Goal: Book appointment/travel/reservation

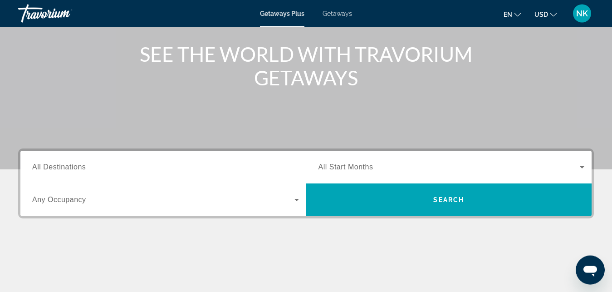
scroll to position [116, 0]
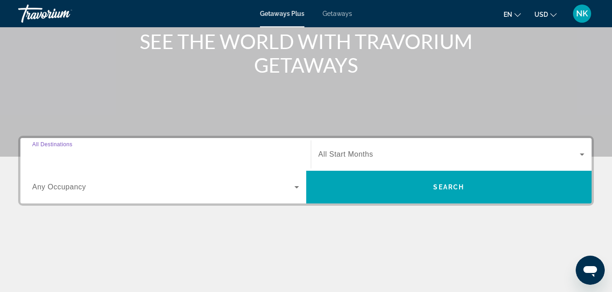
click at [99, 150] on input "Destination All Destinations" at bounding box center [165, 154] width 267 height 11
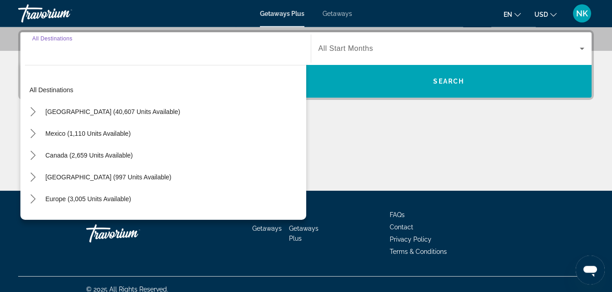
scroll to position [222, 0]
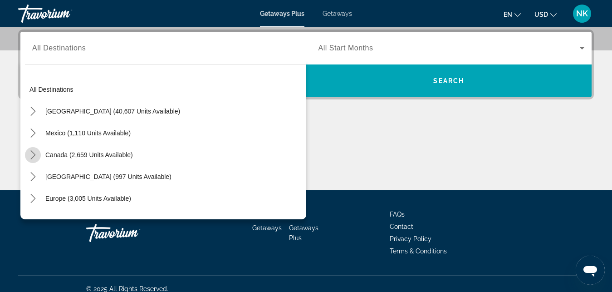
click at [35, 153] on icon "Toggle Canada (2,659 units available) submenu" at bounding box center [33, 154] width 9 height 9
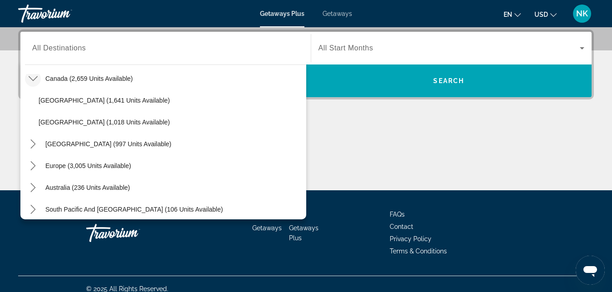
scroll to position [78, 0]
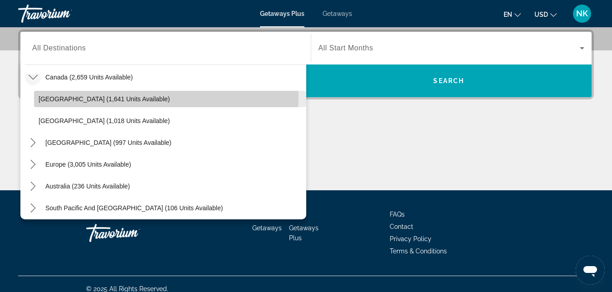
click at [107, 98] on span "[GEOGRAPHIC_DATA] (1,641 units available)" at bounding box center [104, 98] width 131 height 7
type input "**********"
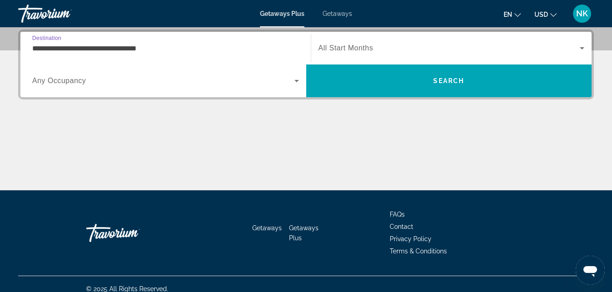
click at [339, 53] on span "Search widget" at bounding box center [450, 48] width 262 height 11
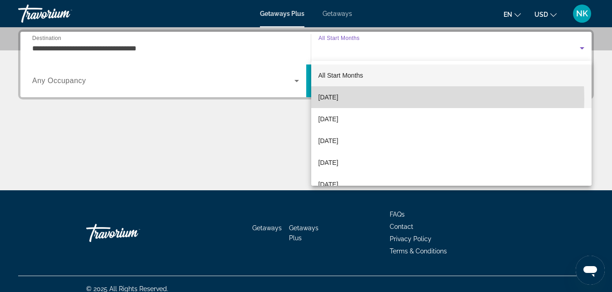
click at [330, 99] on span "[DATE]" at bounding box center [329, 97] width 20 height 11
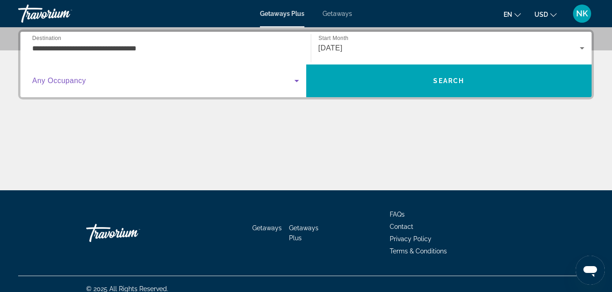
click at [245, 78] on span "Search widget" at bounding box center [163, 80] width 262 height 11
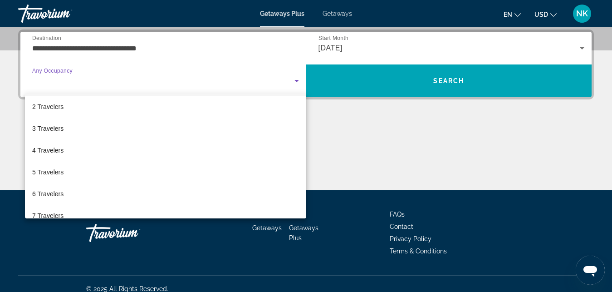
scroll to position [30, 0]
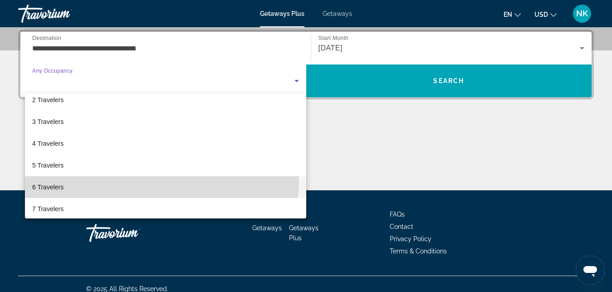
click at [145, 182] on mat-option "6 Travelers" at bounding box center [165, 187] width 281 height 22
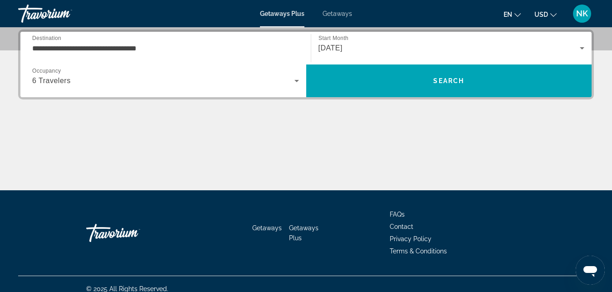
click at [375, 64] on div "Start Month All Start Months [DATE]" at bounding box center [451, 48] width 281 height 33
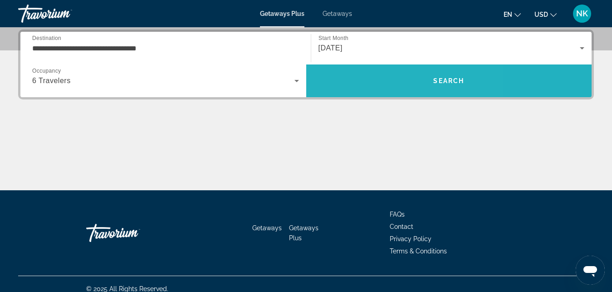
click at [375, 67] on span "Search" at bounding box center [449, 80] width 286 height 33
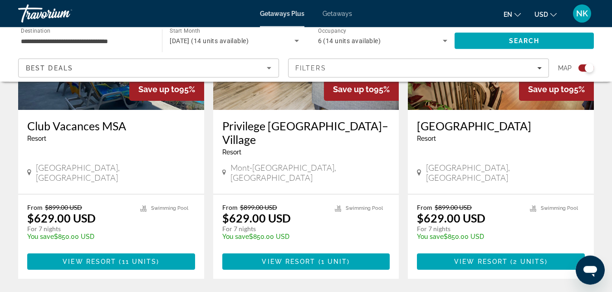
scroll to position [440, 0]
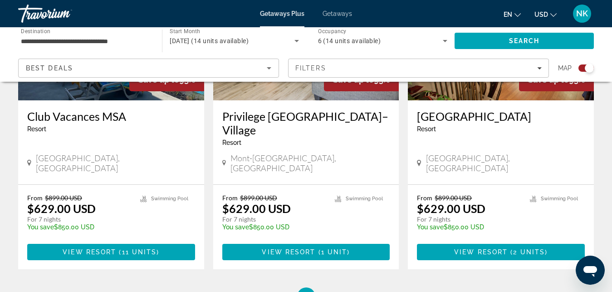
click at [547, 11] on span "USD" at bounding box center [542, 14] width 14 height 7
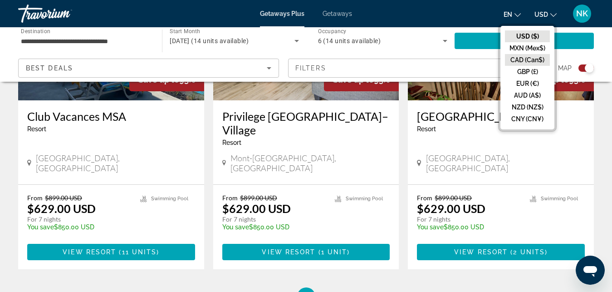
click at [533, 60] on button "CAD (Can$)" at bounding box center [527, 60] width 45 height 12
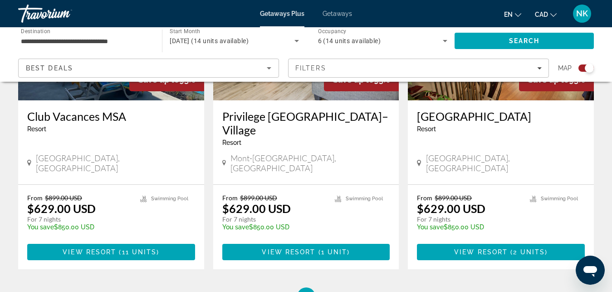
click at [589, 68] on div "Search widget" at bounding box center [589, 68] width 9 height 9
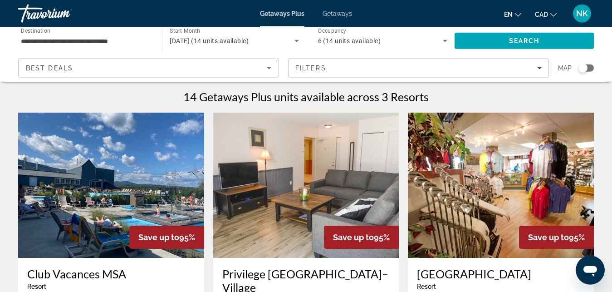
scroll to position [0, 0]
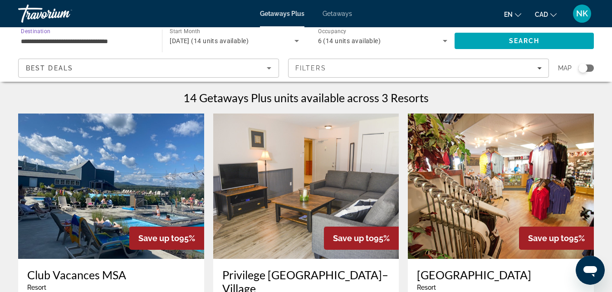
click at [78, 39] on input "**********" at bounding box center [85, 41] width 129 height 11
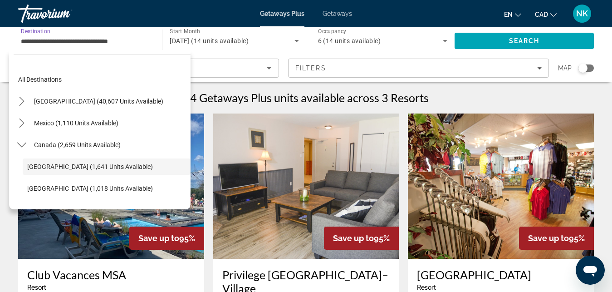
scroll to position [32, 0]
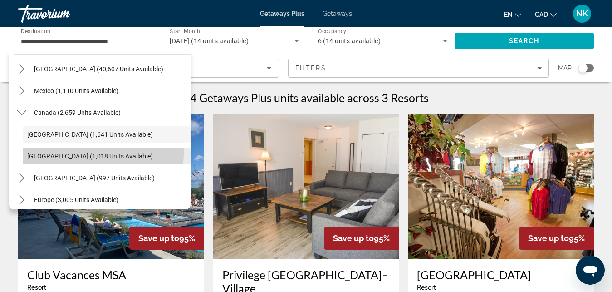
click at [97, 152] on span "[GEOGRAPHIC_DATA] (1,018 units available)" at bounding box center [90, 155] width 126 height 7
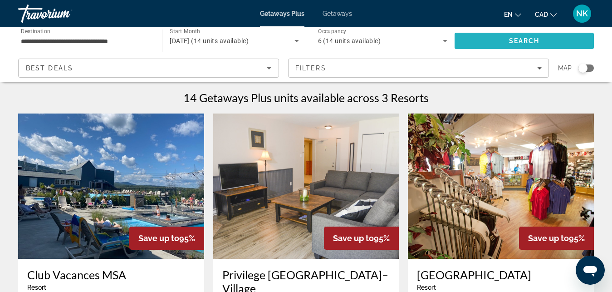
click at [474, 42] on span "Search" at bounding box center [524, 41] width 139 height 22
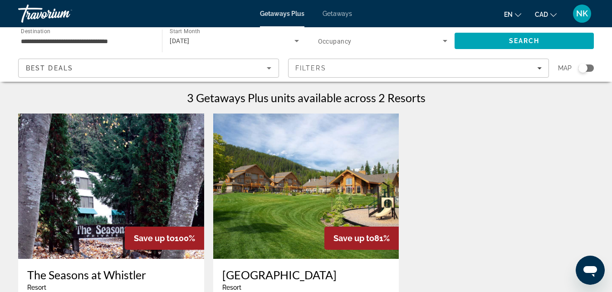
drag, startPoint x: 615, startPoint y: 1, endPoint x: 257, endPoint y: 7, distance: 358.5
click at [56, 39] on input "**********" at bounding box center [85, 41] width 129 height 11
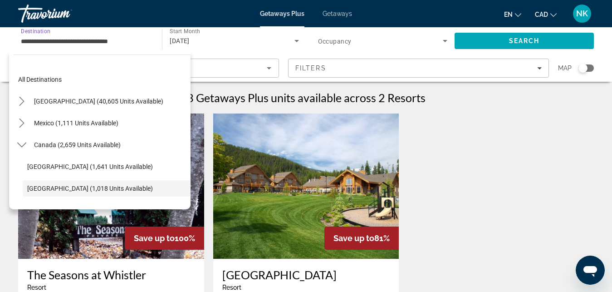
scroll to position [54, 0]
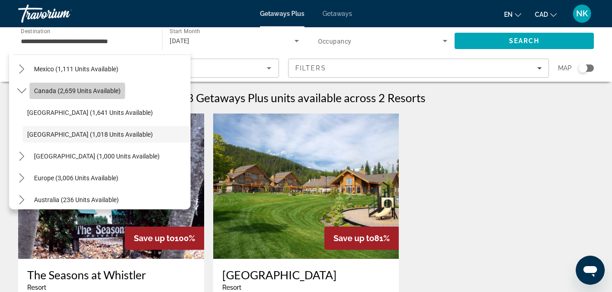
click at [44, 89] on span "Canada (2,659 units available)" at bounding box center [77, 90] width 87 height 7
type input "**********"
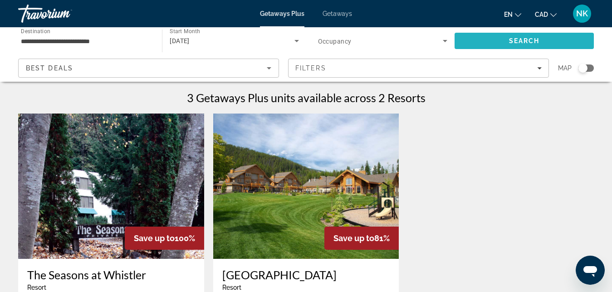
click at [473, 40] on span "Search" at bounding box center [524, 41] width 139 height 22
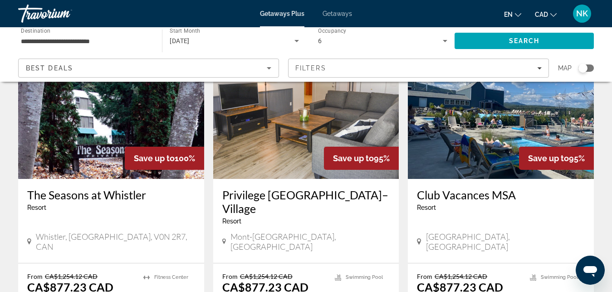
scroll to position [77, 0]
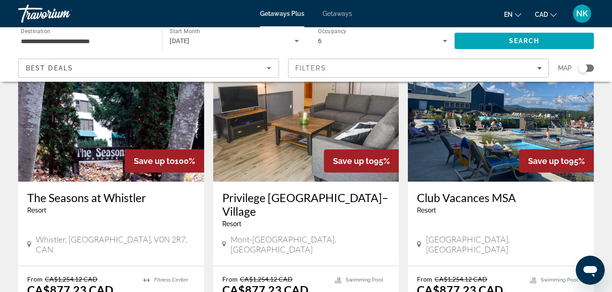
click at [225, 47] on div "[DATE]" at bounding box center [234, 40] width 129 height 25
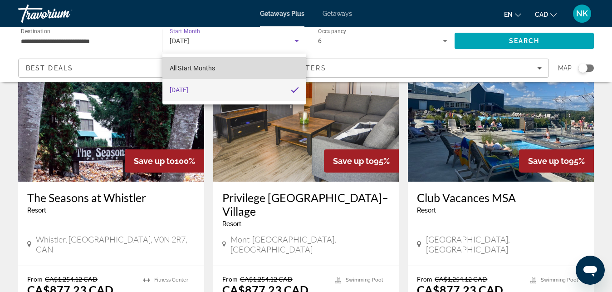
click at [221, 65] on mat-option "All Start Months" at bounding box center [233, 68] width 143 height 22
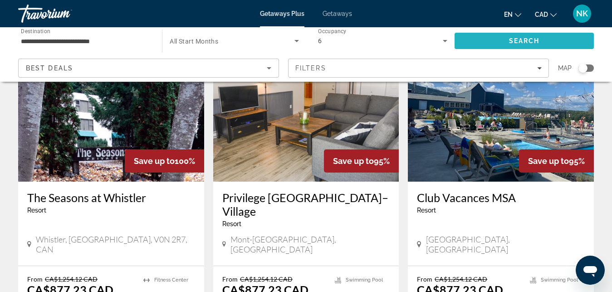
click at [506, 40] on span "Search" at bounding box center [524, 41] width 139 height 22
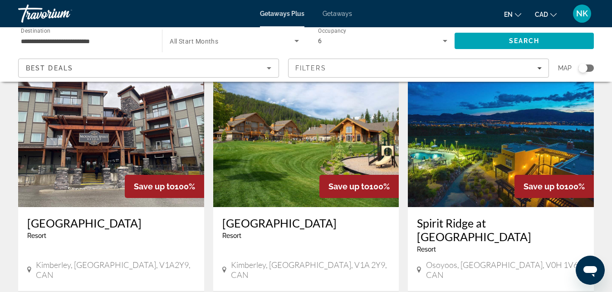
scroll to position [1031, 0]
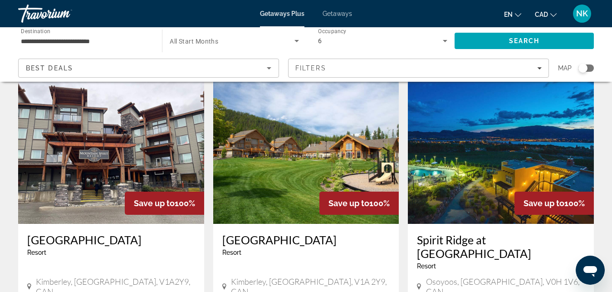
click at [345, 17] on div "Getaways Plus Getaways en English Español Français Italiano Português русский C…" at bounding box center [306, 14] width 612 height 24
click at [341, 15] on span "Getaways" at bounding box center [337, 13] width 29 height 7
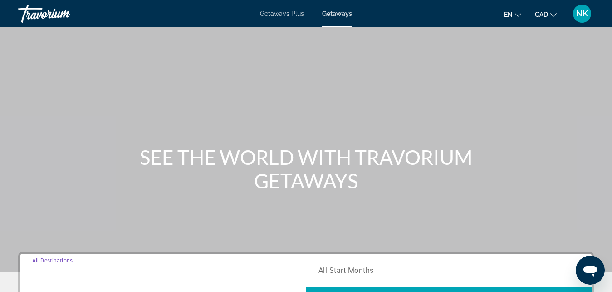
click at [128, 267] on input "Destination All Destinations" at bounding box center [165, 270] width 267 height 11
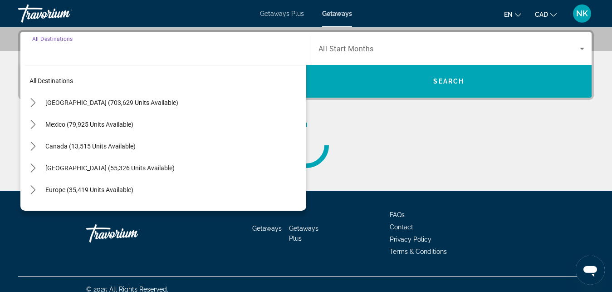
scroll to position [222, 0]
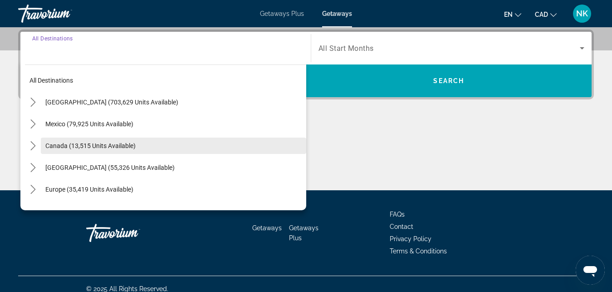
click at [73, 141] on span "Select destination: Canada (13,515 units available)" at bounding box center [173, 146] width 265 height 22
type input "**********"
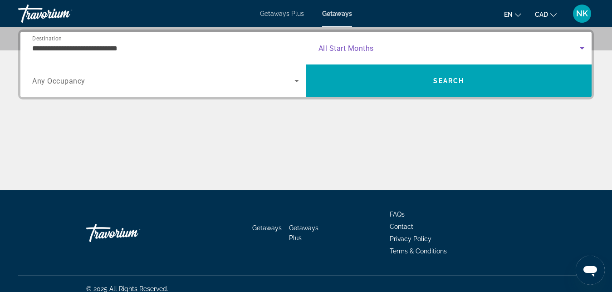
click at [366, 43] on span "Search widget" at bounding box center [450, 48] width 262 height 11
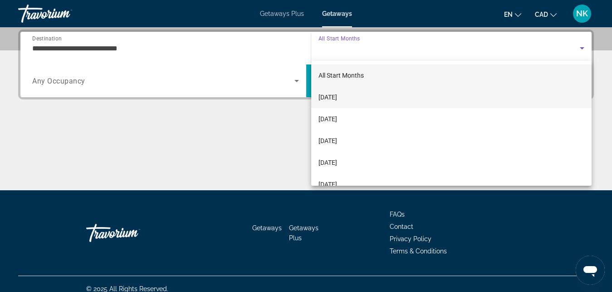
click at [337, 98] on span "[DATE]" at bounding box center [328, 97] width 19 height 11
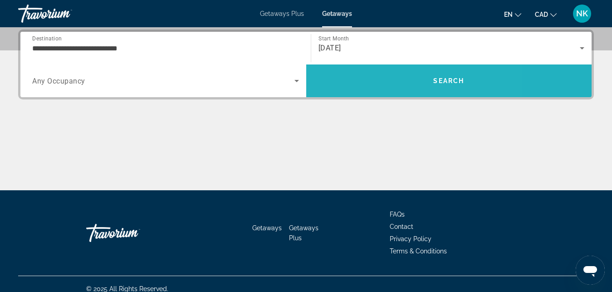
click at [385, 69] on span "Search" at bounding box center [449, 80] width 286 height 33
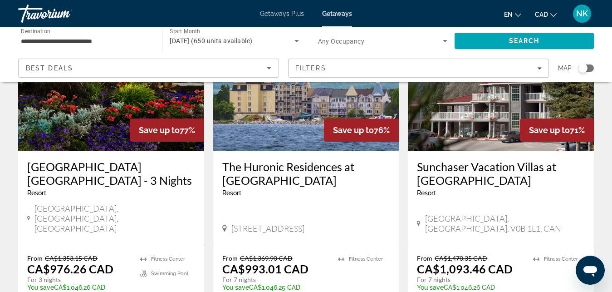
scroll to position [1105, 0]
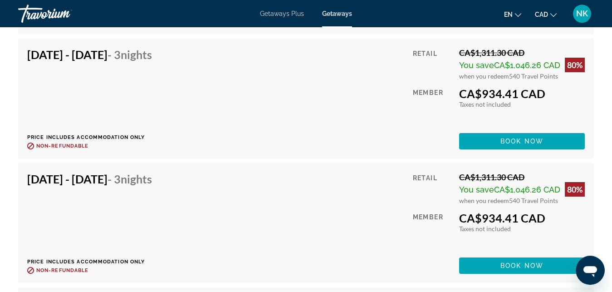
scroll to position [2183, 0]
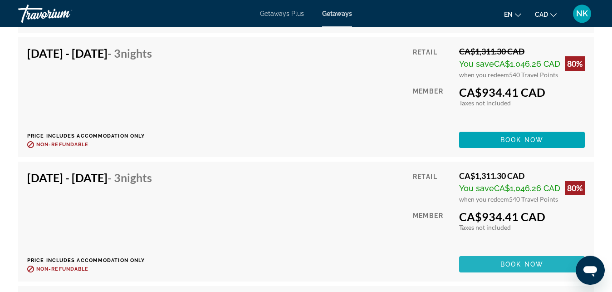
click at [499, 270] on span "Main content" at bounding box center [522, 264] width 126 height 22
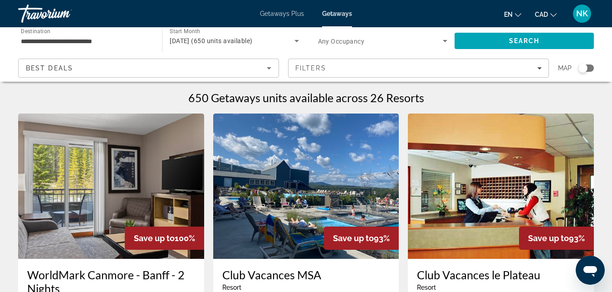
click at [445, 36] on icon "Search widget" at bounding box center [445, 40] width 11 height 11
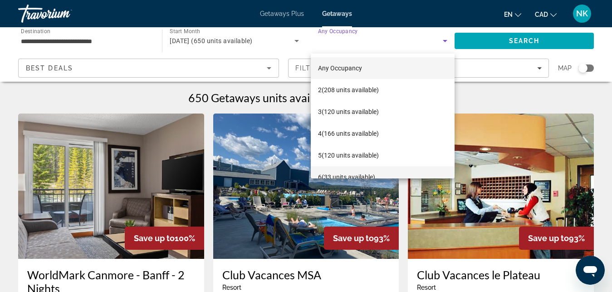
click at [394, 168] on mat-option "6 (33 units available)" at bounding box center [383, 177] width 144 height 22
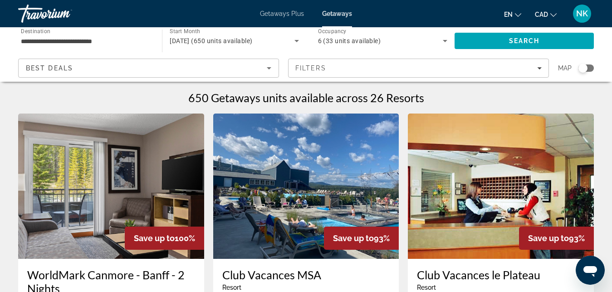
click at [433, 46] on div "6 (33 units available)" at bounding box center [382, 40] width 129 height 25
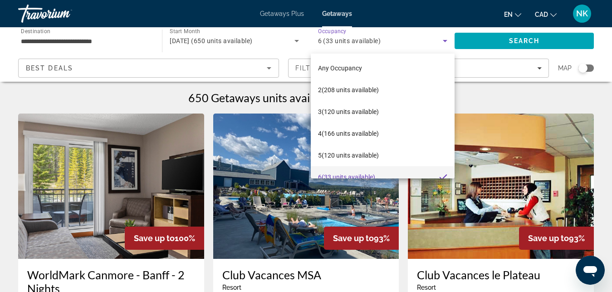
scroll to position [10, 0]
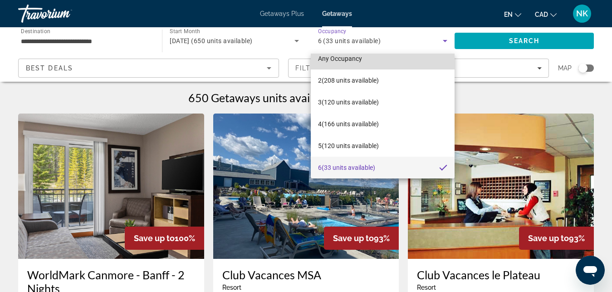
click at [407, 57] on mat-option "Any Occupancy" at bounding box center [383, 59] width 144 height 22
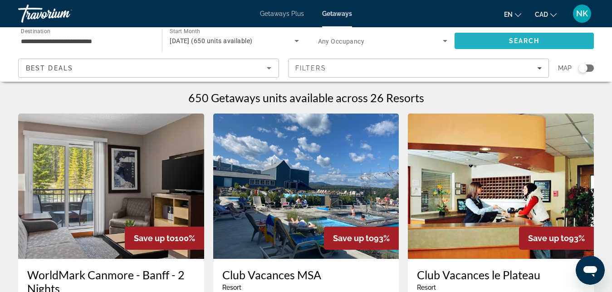
click at [482, 43] on span "Search" at bounding box center [524, 41] width 139 height 22
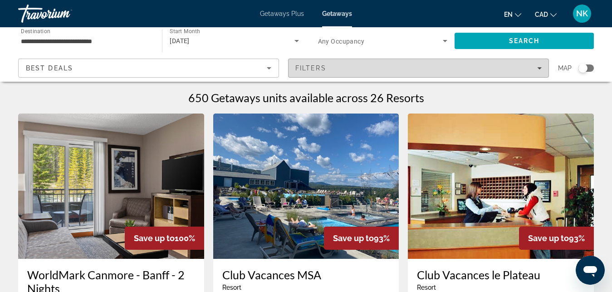
click at [431, 66] on div "Filters" at bounding box center [418, 67] width 246 height 7
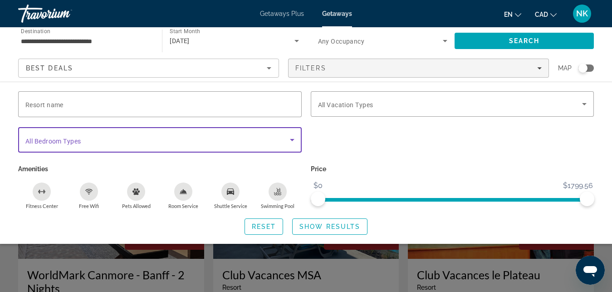
click at [284, 135] on span "Search widget" at bounding box center [157, 139] width 265 height 11
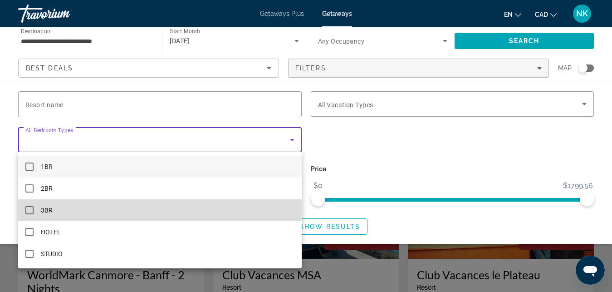
click at [27, 208] on mat-pseudo-checkbox at bounding box center [29, 210] width 8 height 8
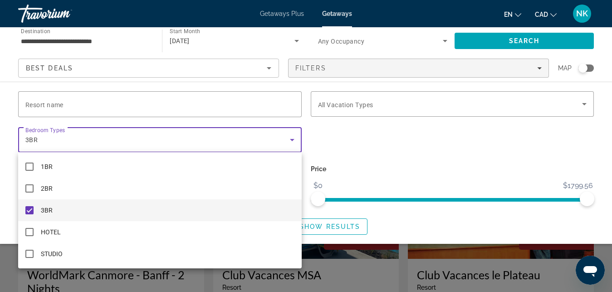
click at [339, 231] on div at bounding box center [306, 146] width 612 height 292
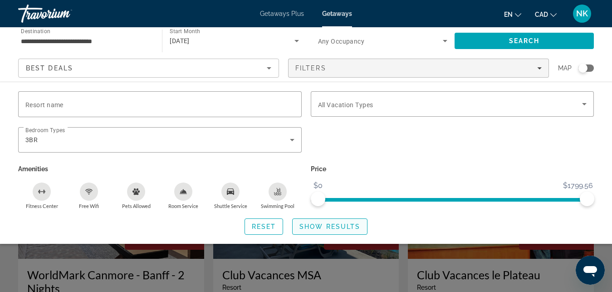
click at [330, 229] on span "Show Results" at bounding box center [329, 226] width 61 height 7
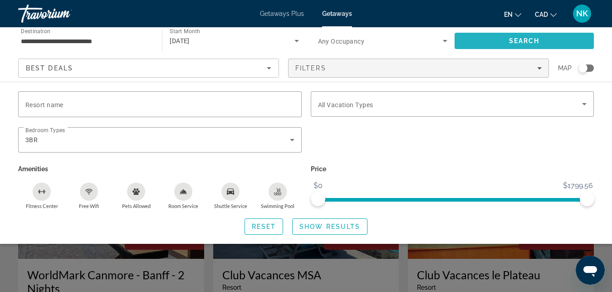
click at [481, 38] on span "Search" at bounding box center [524, 41] width 139 height 22
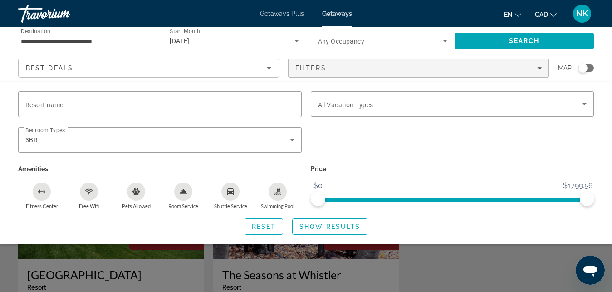
click at [493, 263] on div "Search widget" at bounding box center [306, 214] width 612 height 156
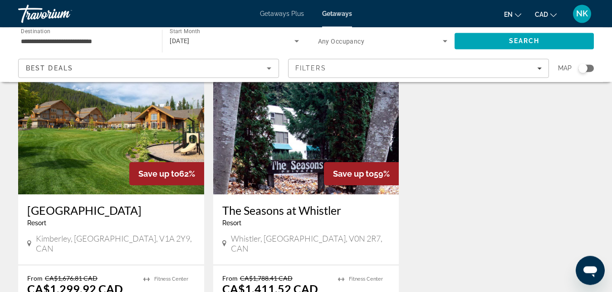
scroll to position [69, 0]
